Goal: Task Accomplishment & Management: Complete application form

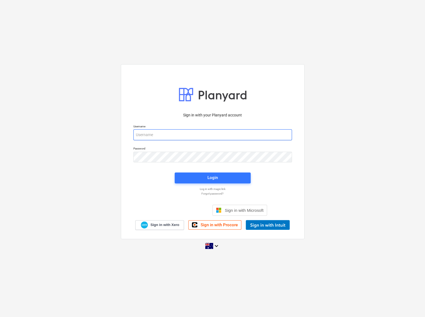
type input "[EMAIL_ADDRESS][PERSON_NAME][DOMAIN_NAME]"
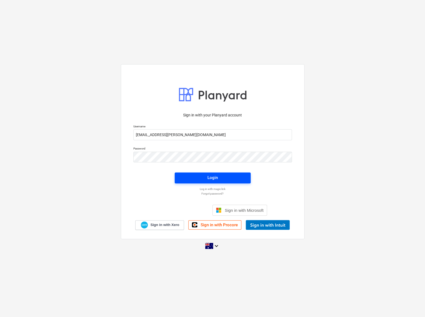
click at [219, 178] on span "Login" at bounding box center [212, 177] width 63 height 7
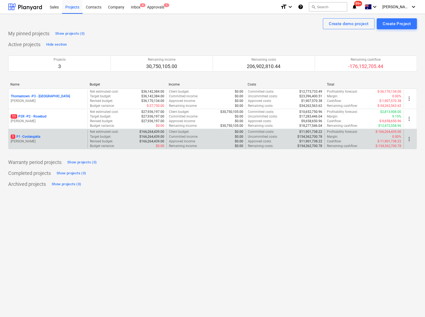
click at [36, 137] on p "1 P1 - [GEOGRAPHIC_DATA]" at bounding box center [26, 137] width 30 height 5
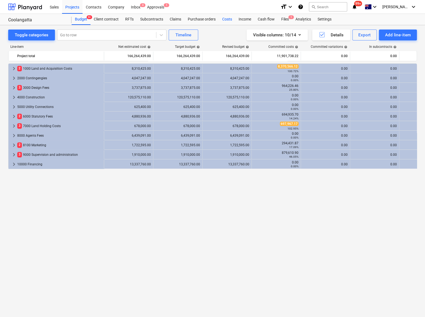
click at [230, 20] on div "Costs" at bounding box center [227, 19] width 16 height 11
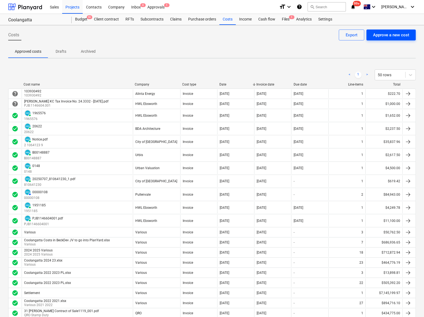
click at [400, 35] on div "Approve a new cost" at bounding box center [391, 34] width 36 height 7
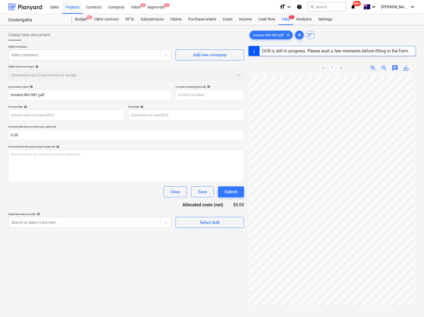
type input "INV-987"
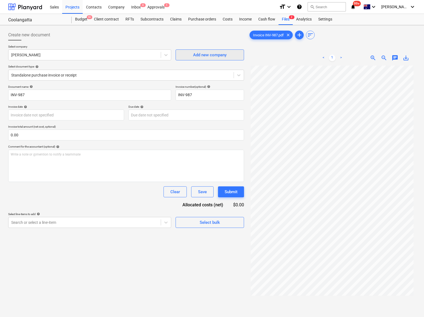
click at [202, 55] on div "Add new company" at bounding box center [209, 54] width 33 height 7
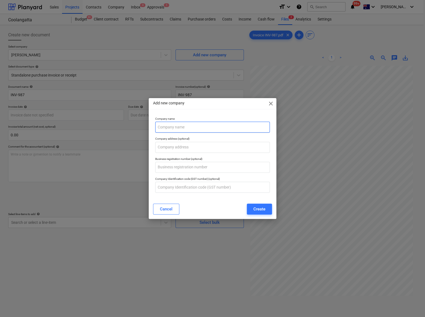
click at [182, 125] on input "text" at bounding box center [212, 127] width 115 height 11
type input "[PERSON_NAME][GEOGRAPHIC_DATA]"
click at [255, 210] on div "Create" at bounding box center [260, 209] width 12 height 7
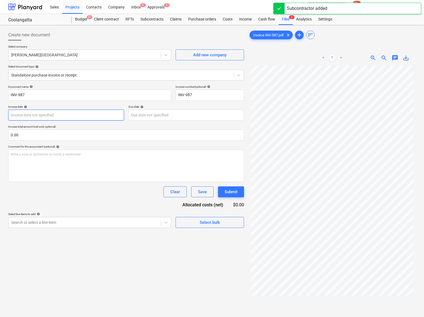
click at [49, 114] on body "Sales Projects Contacts Company Inbox 4 Approvals 1 format_size keyboard_arrow_…" at bounding box center [212, 158] width 424 height 317
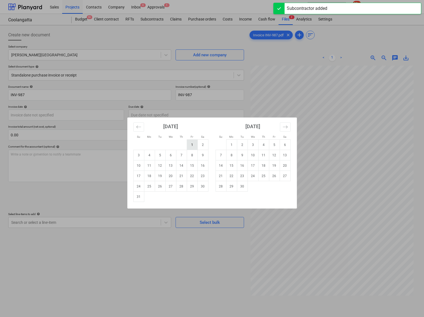
click at [196, 145] on td "1" at bounding box center [192, 145] width 11 height 10
type input "[DATE]"
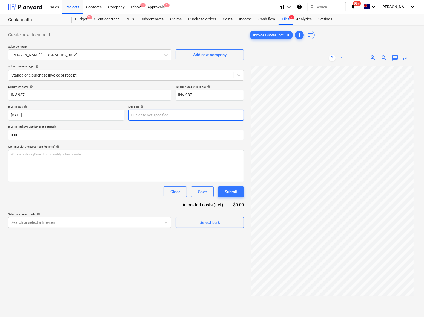
click at [149, 117] on body "Sales Projects Contacts Company Inbox 4 Approvals 1 format_size keyboard_arrow_…" at bounding box center [212, 158] width 424 height 317
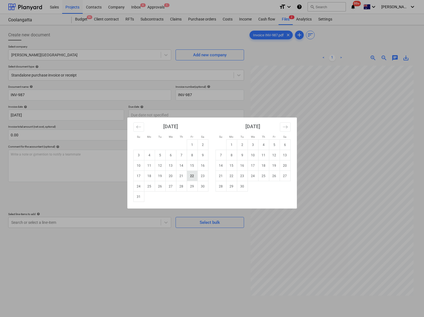
click at [190, 177] on td "22" at bounding box center [192, 176] width 11 height 10
type input "[DATE]"
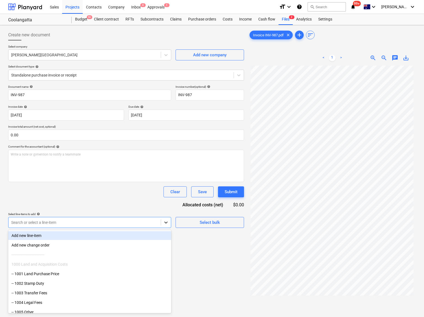
click at [164, 224] on icon at bounding box center [165, 222] width 5 height 5
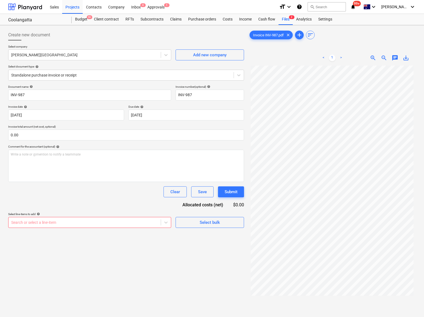
drag, startPoint x: 171, startPoint y: 234, endPoint x: 167, endPoint y: 257, distance: 23.3
click at [167, 259] on div "Create new document Select company [PERSON_NAME] Building Add new company Selec…" at bounding box center [126, 198] width 240 height 343
click at [163, 224] on div at bounding box center [166, 223] width 10 height 10
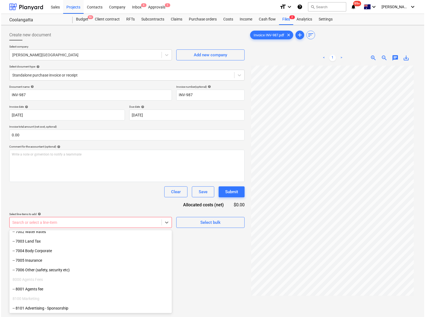
scroll to position [750, 0]
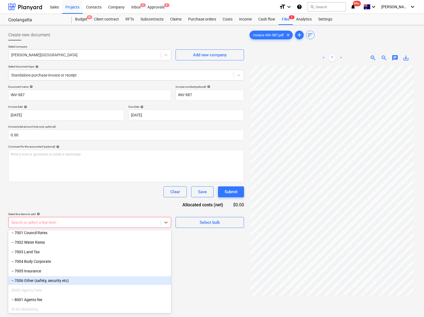
click at [42, 282] on div "-- 7006 Other (safety, security etc)" at bounding box center [89, 281] width 163 height 9
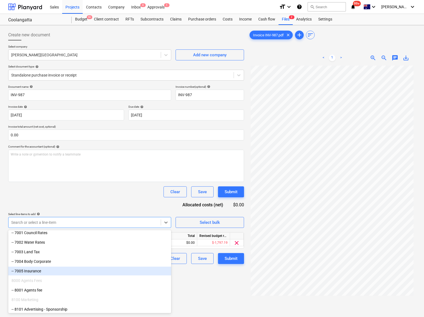
click at [201, 280] on div "Create new document Select company [PERSON_NAME] Building Add new company Selec…" at bounding box center [126, 198] width 240 height 343
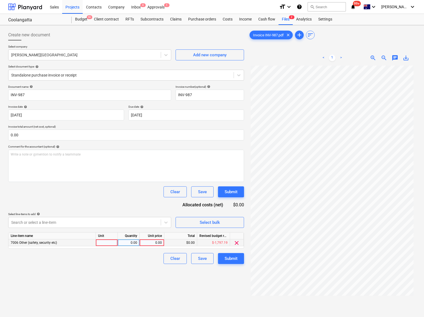
click at [106, 241] on div at bounding box center [107, 243] width 22 height 7
type input "Qty"
type input "331.93"
click at [105, 204] on div "Document name help INV-987 Invoice number (optional) help INV-987 Invoice date …" at bounding box center [126, 174] width 236 height 179
click at [227, 259] on div "Submit" at bounding box center [230, 258] width 13 height 7
